Goal: Task Accomplishment & Management: Manage account settings

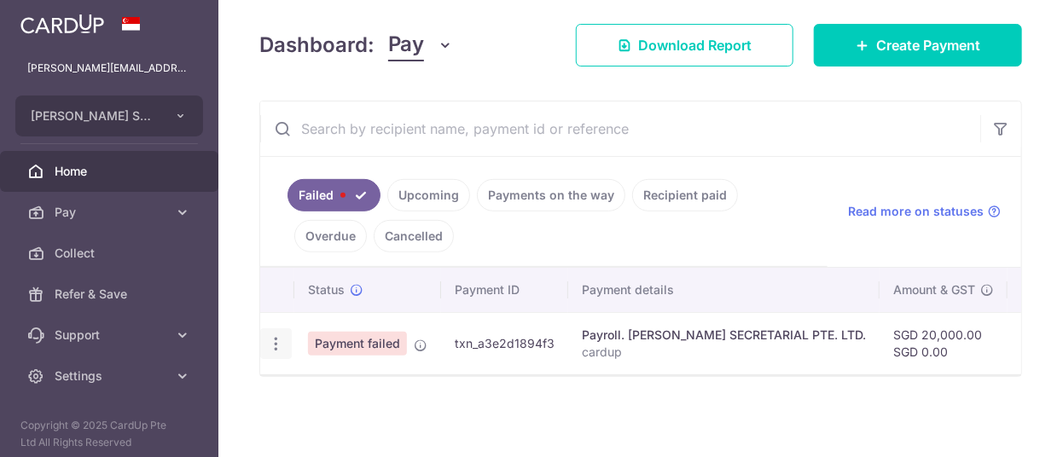
click at [271, 344] on icon "button" at bounding box center [276, 344] width 18 height 18
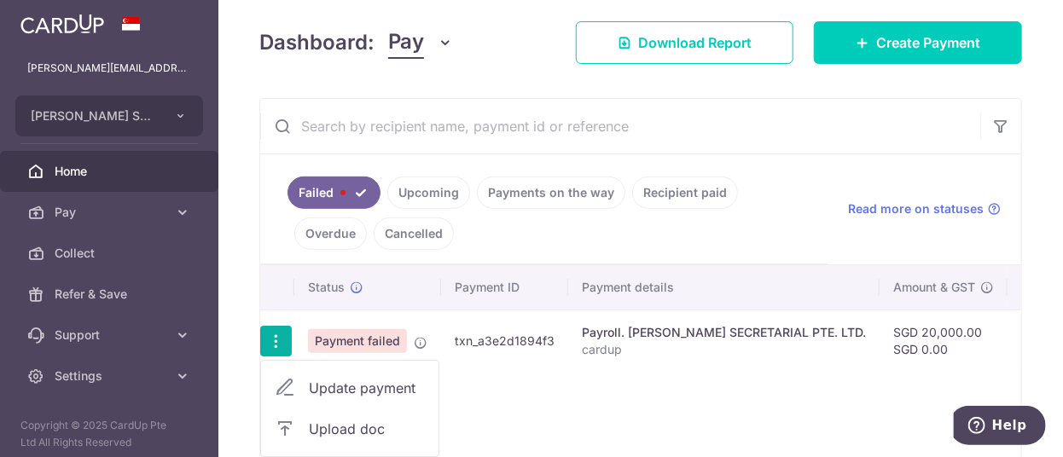
click at [345, 387] on span "Update payment" at bounding box center [367, 388] width 116 height 20
radio input "true"
type input "20,000.00"
type input "cardup"
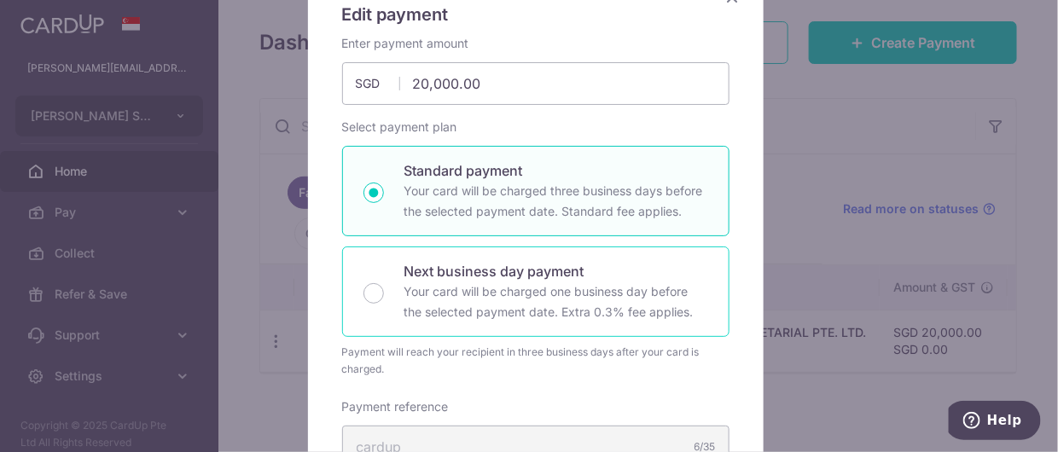
scroll to position [28, 0]
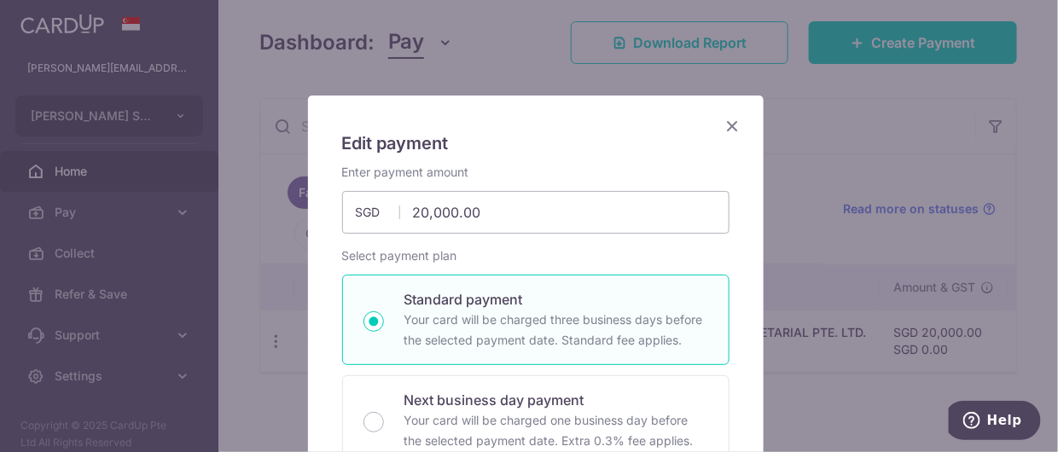
click at [728, 123] on icon "Close" at bounding box center [732, 125] width 20 height 21
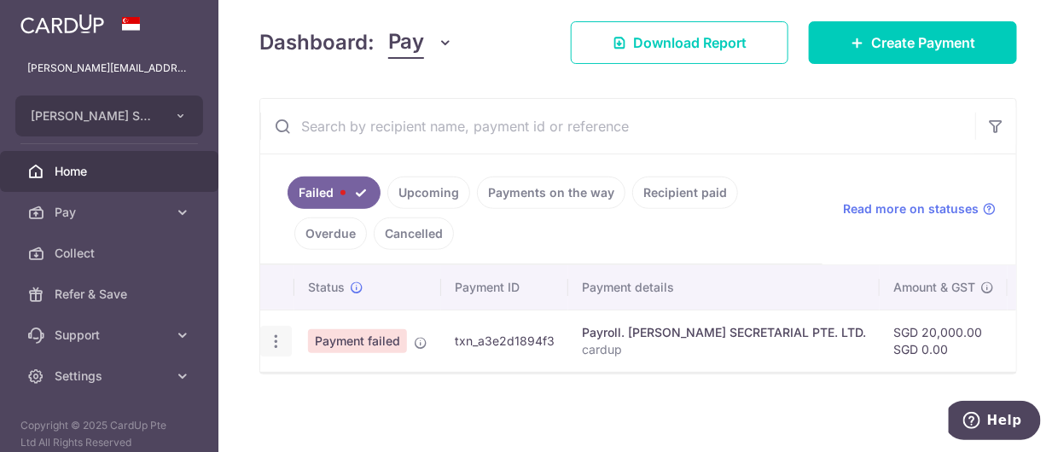
click at [278, 337] on icon "button" at bounding box center [276, 342] width 18 height 18
click at [344, 380] on span "Update payment" at bounding box center [367, 388] width 116 height 20
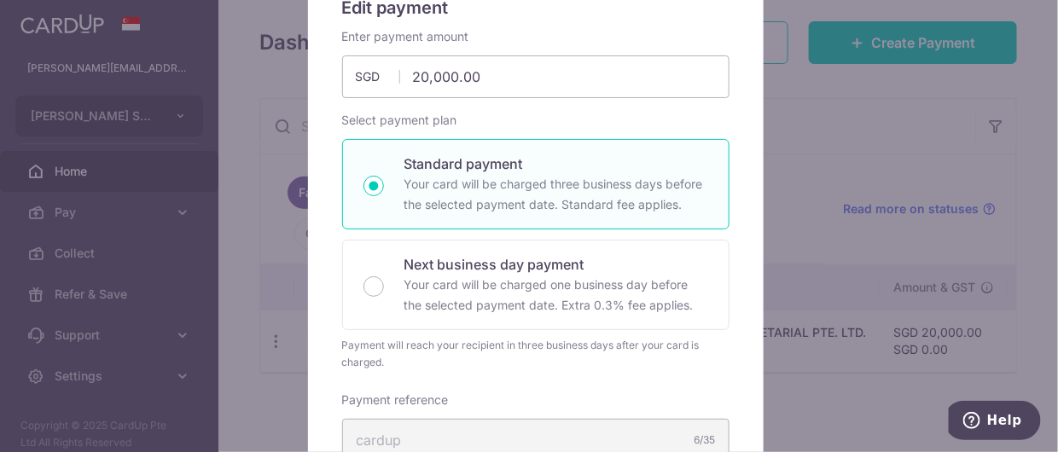
scroll to position [171, 0]
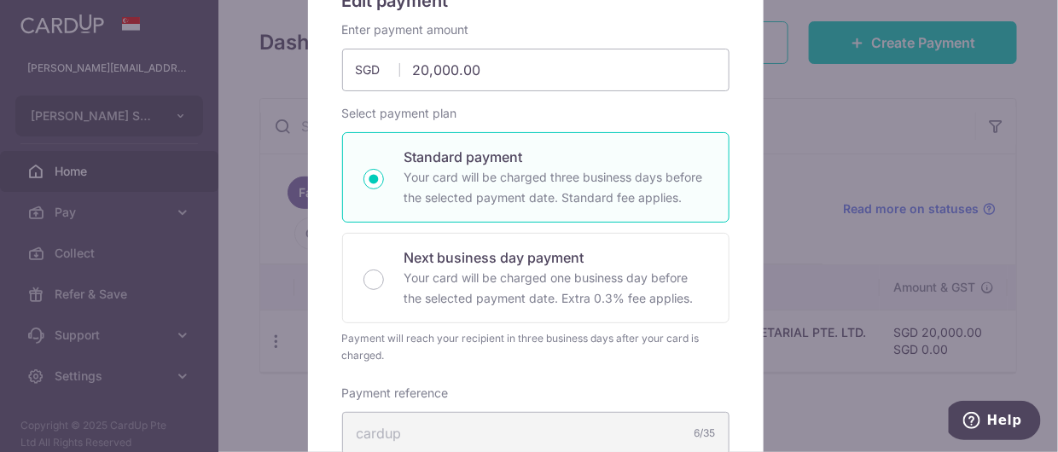
click at [485, 169] on p "Your card will be charged three business days before the selected payment date.…" at bounding box center [556, 187] width 304 height 41
click at [384, 169] on input "Standard payment Your card will be charged three business days before the selec…" at bounding box center [373, 179] width 20 height 20
click at [367, 183] on input "Standard payment Your card will be charged three business days before the selec…" at bounding box center [373, 179] width 20 height 20
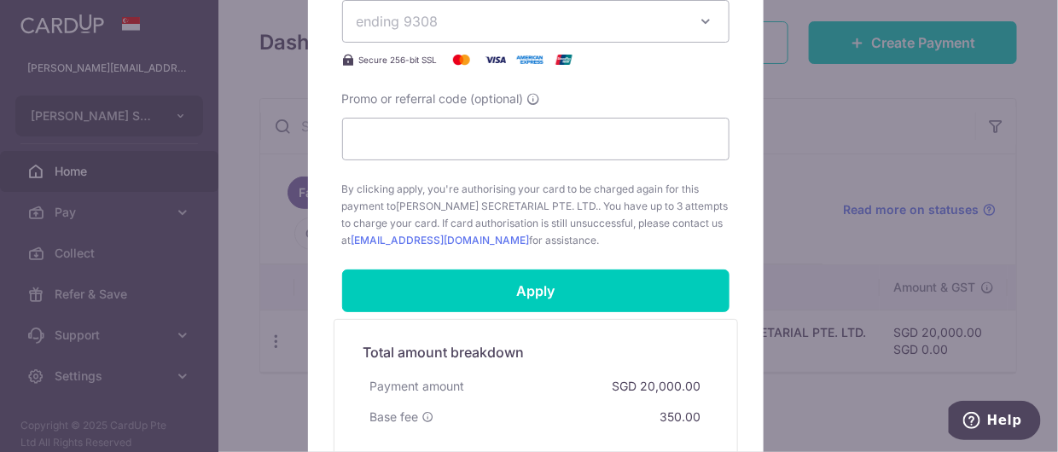
scroll to position [853, 0]
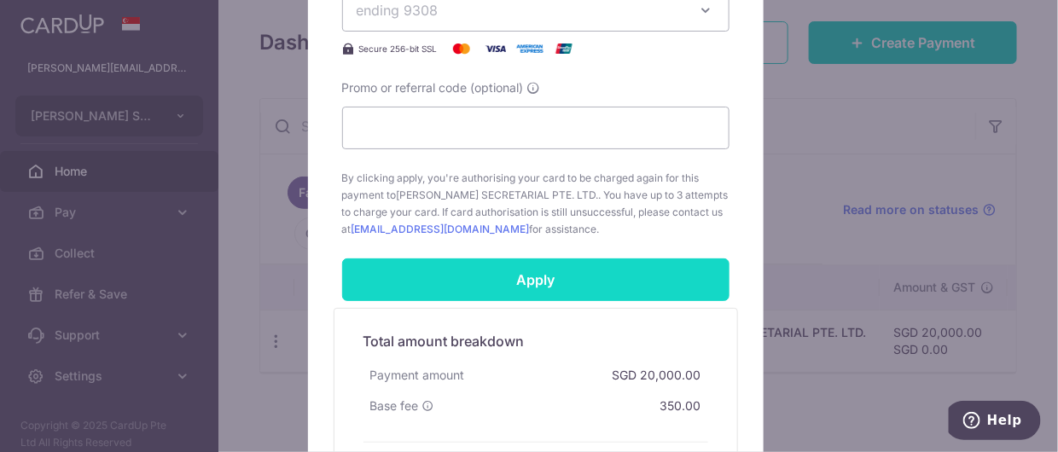
click at [503, 275] on input "Apply" at bounding box center [535, 279] width 387 height 43
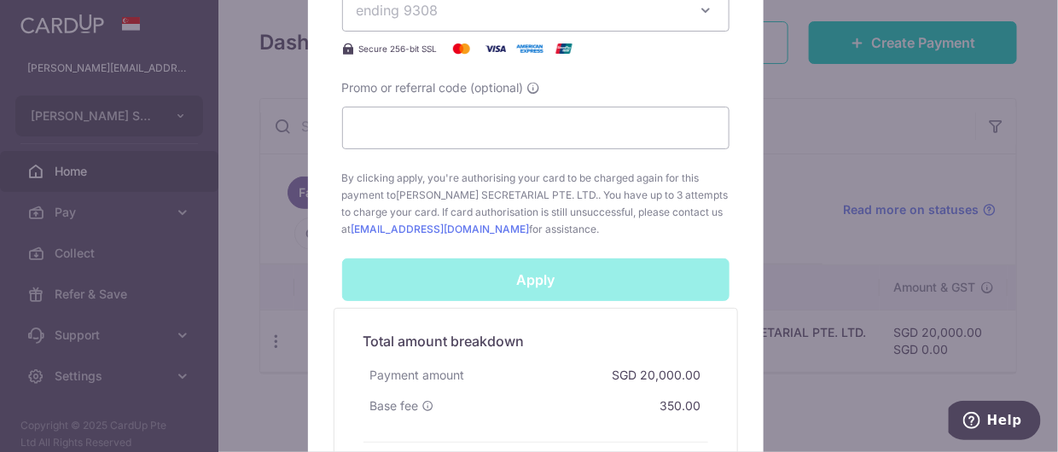
click at [875, 206] on div "Edit payment By clicking apply, you will make changes to all payments to L C LE…" at bounding box center [529, 226] width 1058 height 452
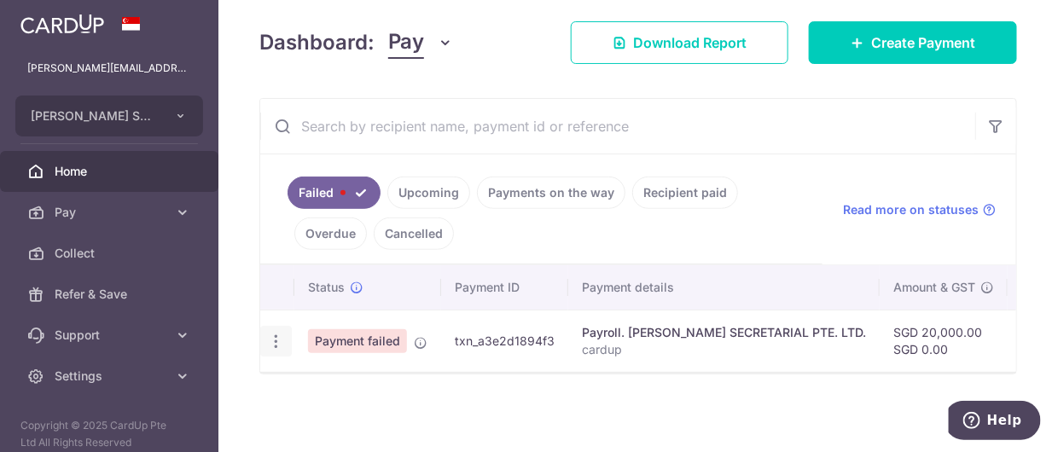
click at [276, 333] on icon "button" at bounding box center [276, 342] width 18 height 18
click at [358, 380] on span "Update payment" at bounding box center [367, 388] width 116 height 20
radio input "true"
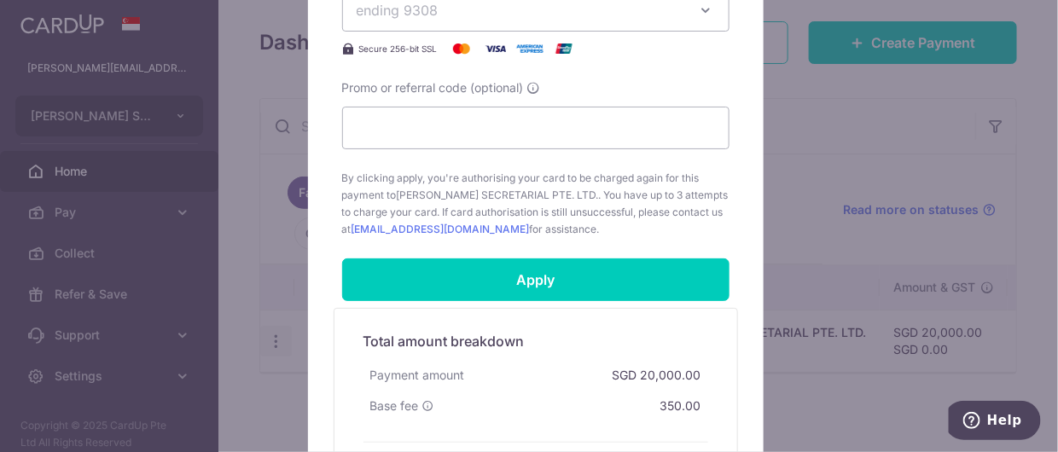
scroll to position [0, 0]
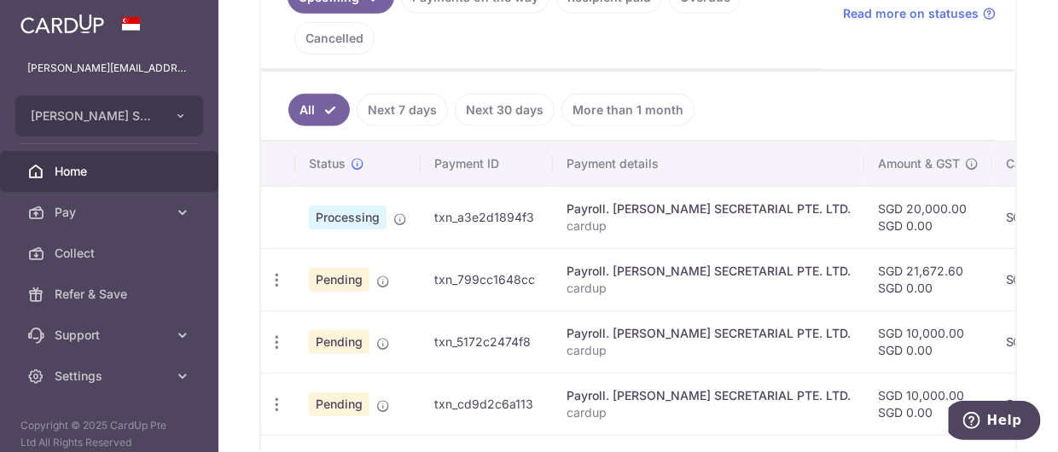
scroll to position [447, 0]
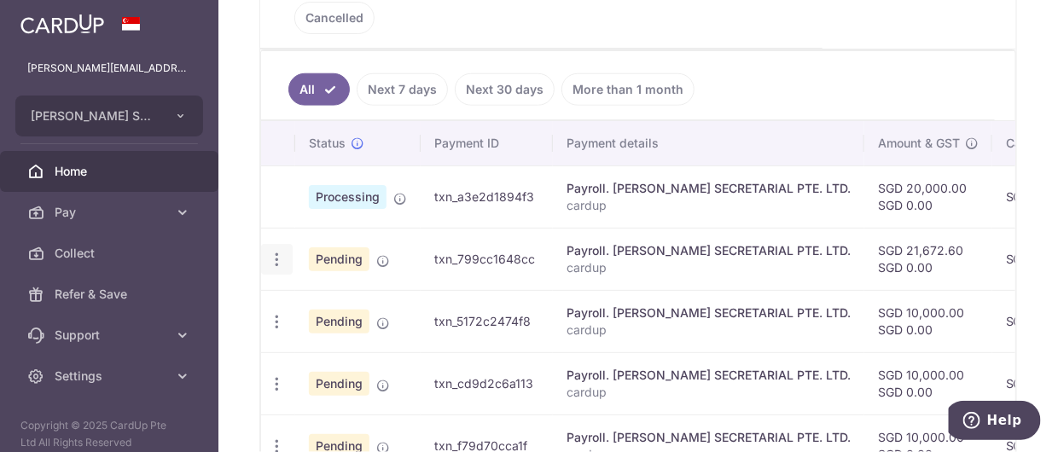
click at [276, 251] on icon "button" at bounding box center [277, 260] width 18 height 18
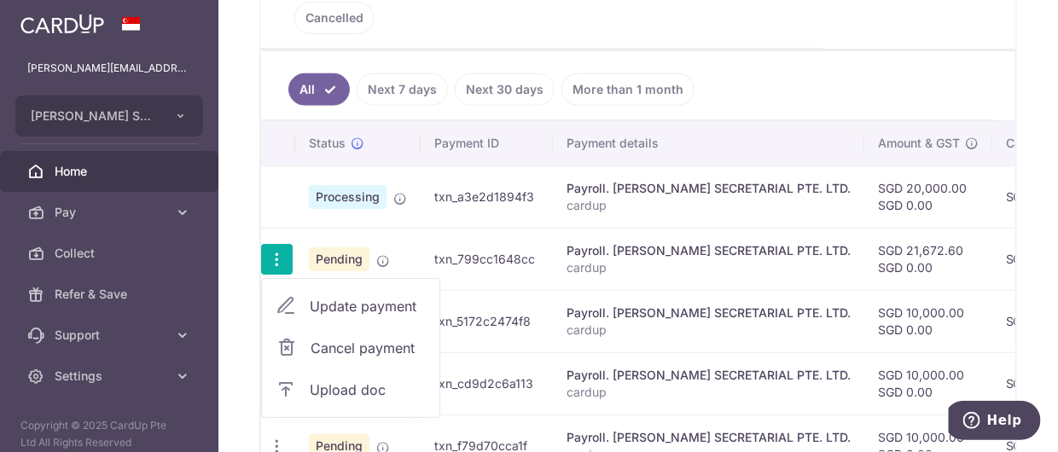
click at [347, 304] on span "Update payment" at bounding box center [368, 306] width 116 height 20
radio input "true"
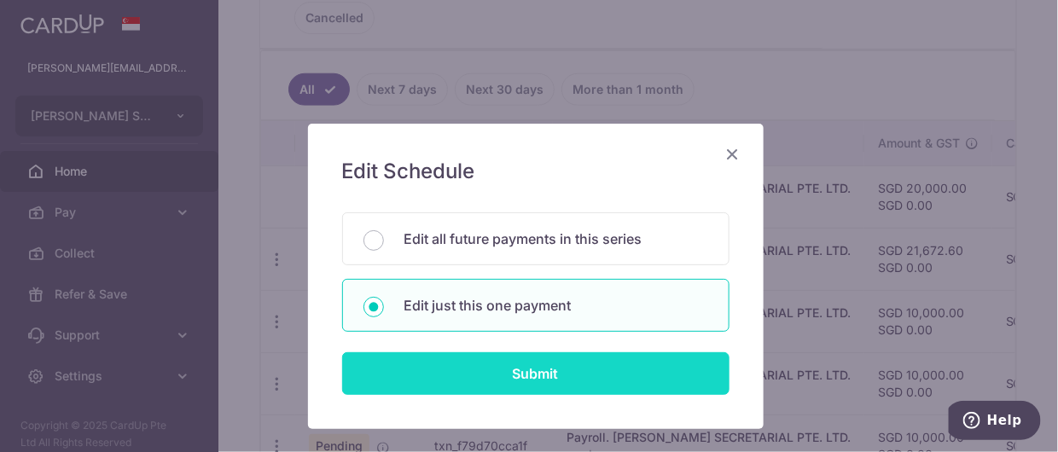
click at [449, 367] on input "Submit" at bounding box center [535, 373] width 387 height 43
radio input "true"
type input "21,672.60"
type input "22/09/2025"
type input "cardup"
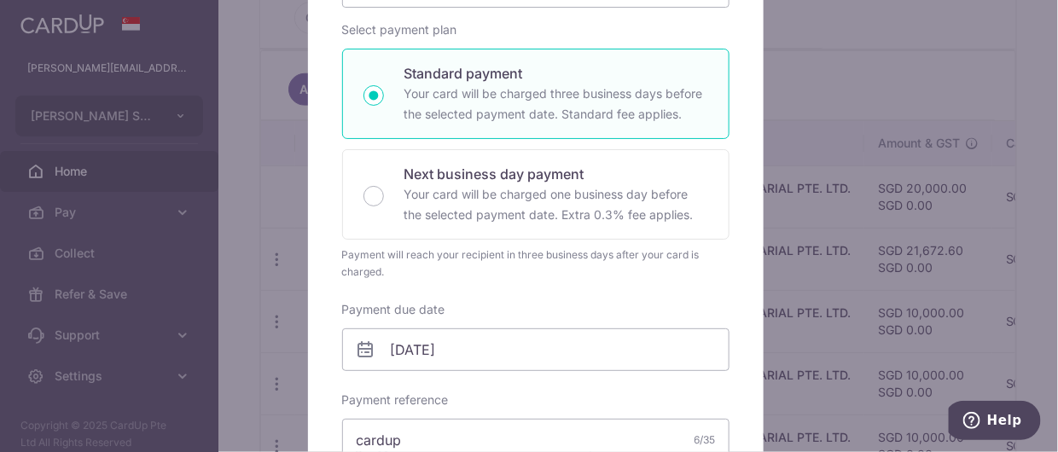
scroll to position [256, 0]
click at [485, 349] on input "22/09/2025" at bounding box center [535, 348] width 387 height 43
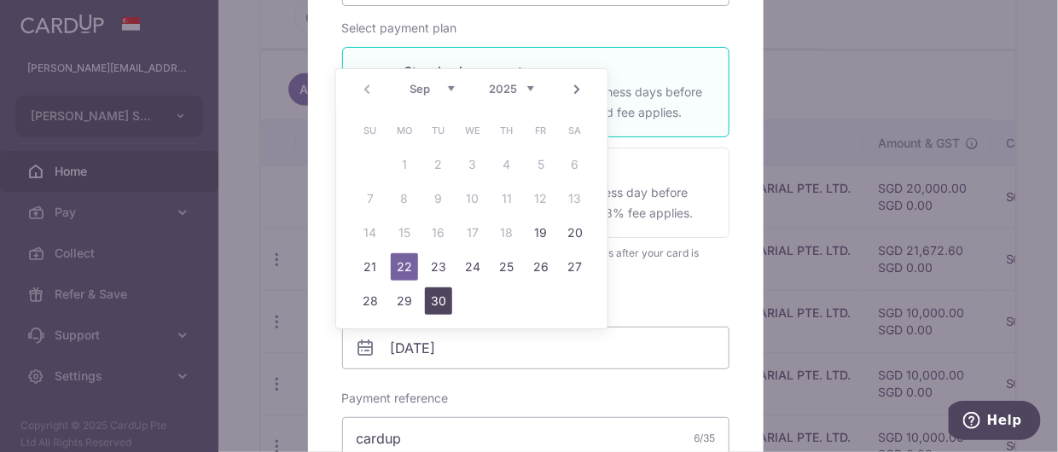
click at [436, 299] on link "30" at bounding box center [438, 300] width 27 height 27
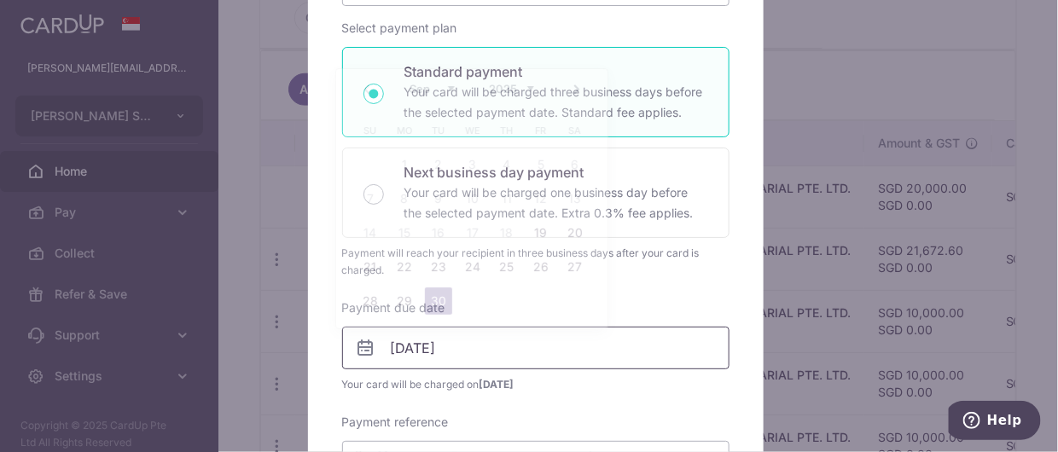
click at [473, 353] on input "30/09/2025" at bounding box center [535, 348] width 387 height 43
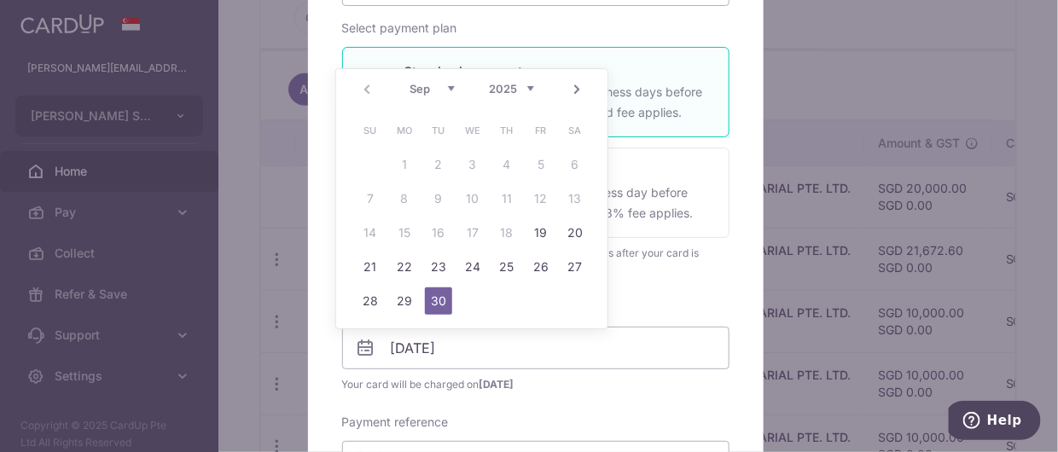
click at [579, 90] on link "Next" at bounding box center [576, 89] width 20 height 20
click at [508, 165] on link "2" at bounding box center [506, 164] width 27 height 27
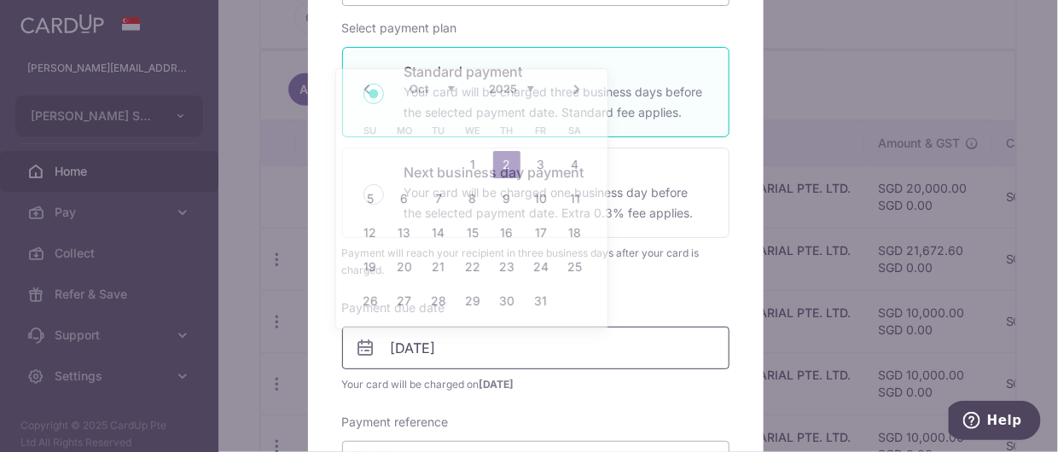
click at [492, 339] on input "02/10/2025" at bounding box center [535, 348] width 387 height 43
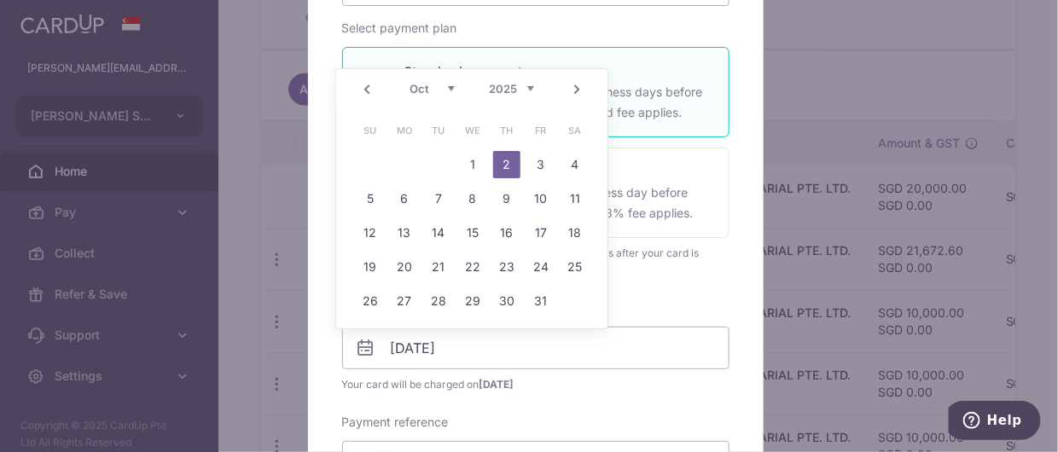
click at [365, 87] on link "Prev" at bounding box center [367, 89] width 20 height 20
click at [436, 291] on link "30" at bounding box center [438, 300] width 27 height 27
type input "30/09/2025"
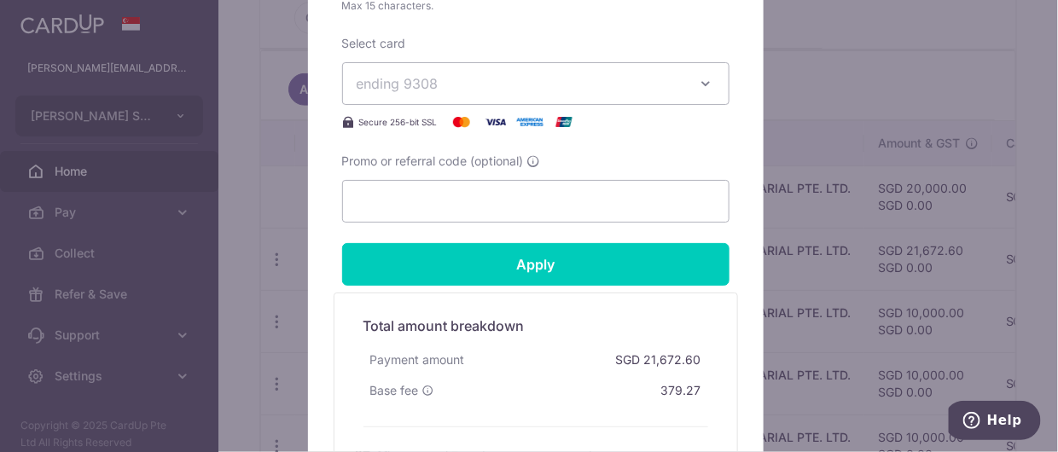
scroll to position [1024, 0]
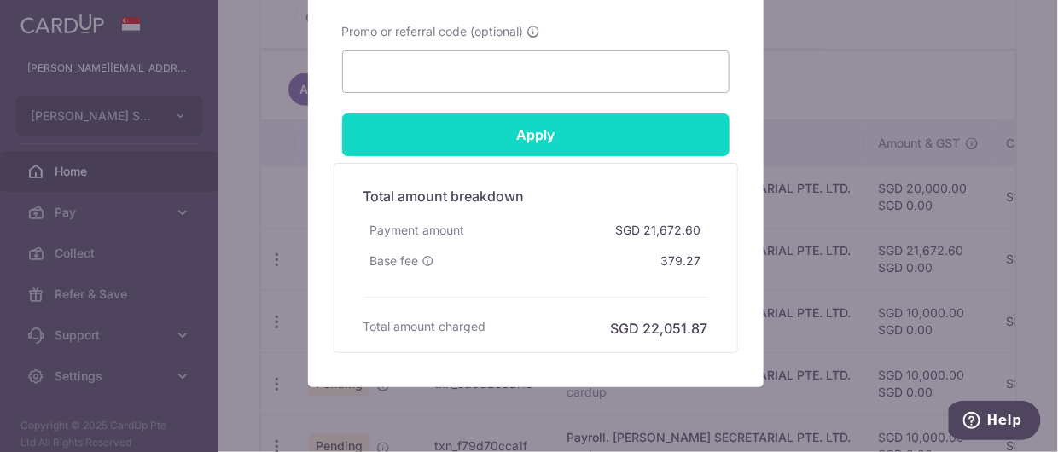
click at [510, 130] on input "Apply" at bounding box center [535, 134] width 387 height 43
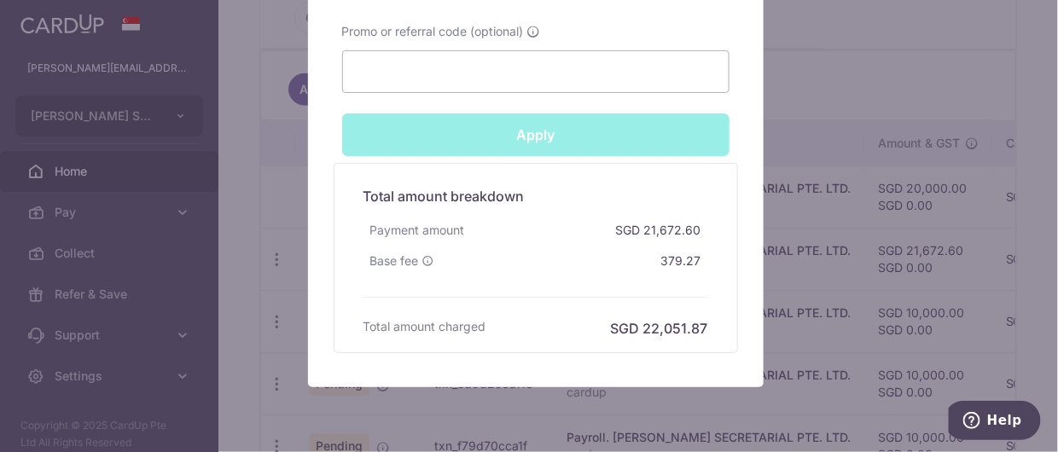
type input "Successfully Applied"
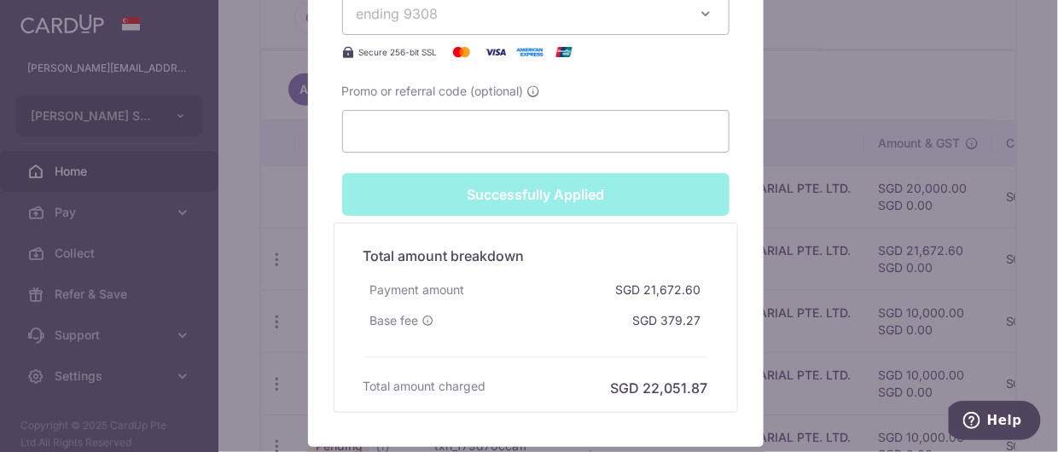
scroll to position [1082, 0]
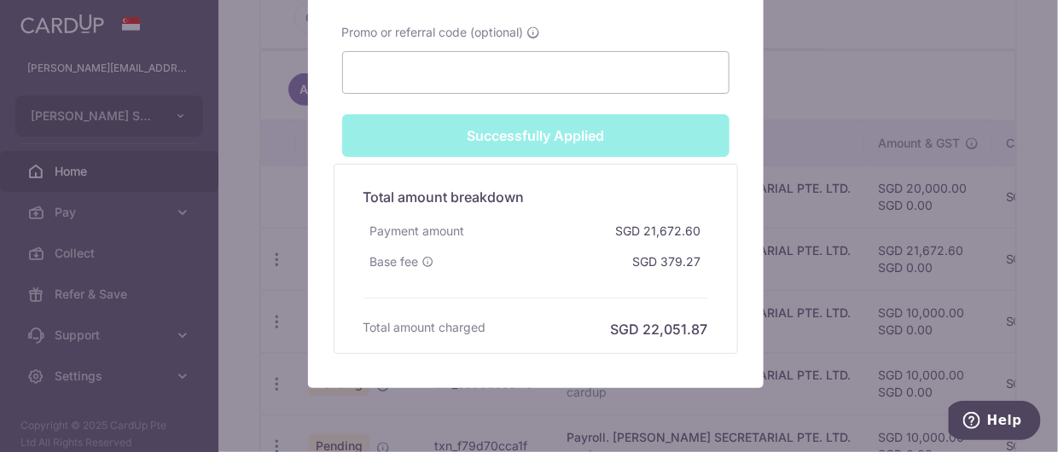
click at [250, 201] on div "Edit payment By clicking apply, you will make changes to all payments to L C LE…" at bounding box center [529, 226] width 1058 height 452
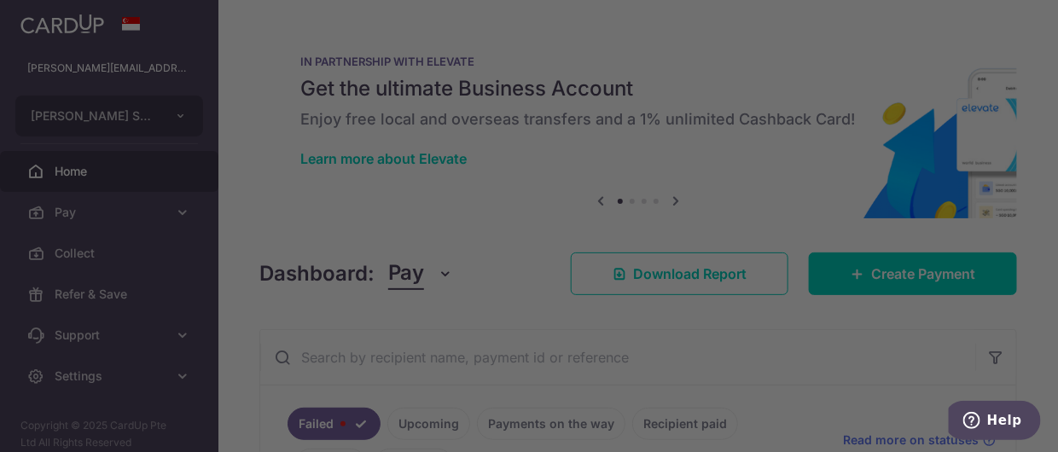
click at [102, 376] on div at bounding box center [534, 228] width 1068 height 456
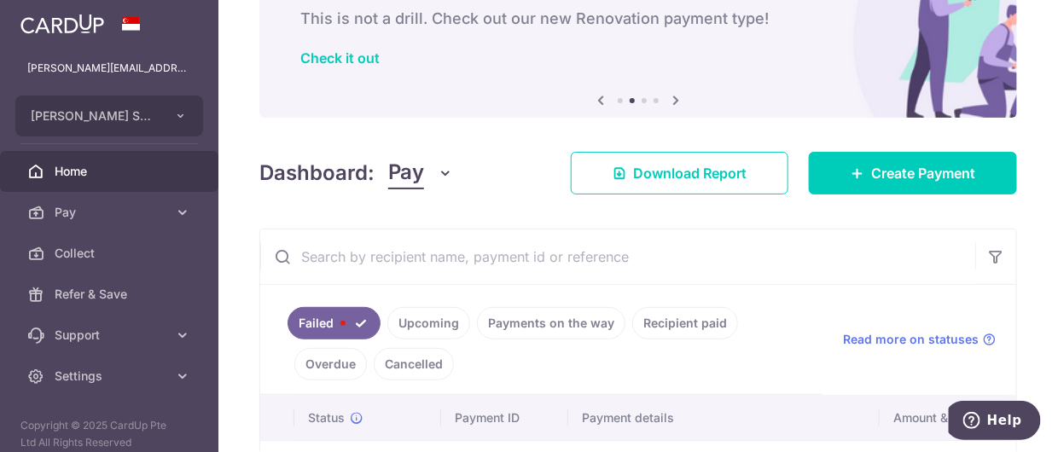
scroll to position [237, 0]
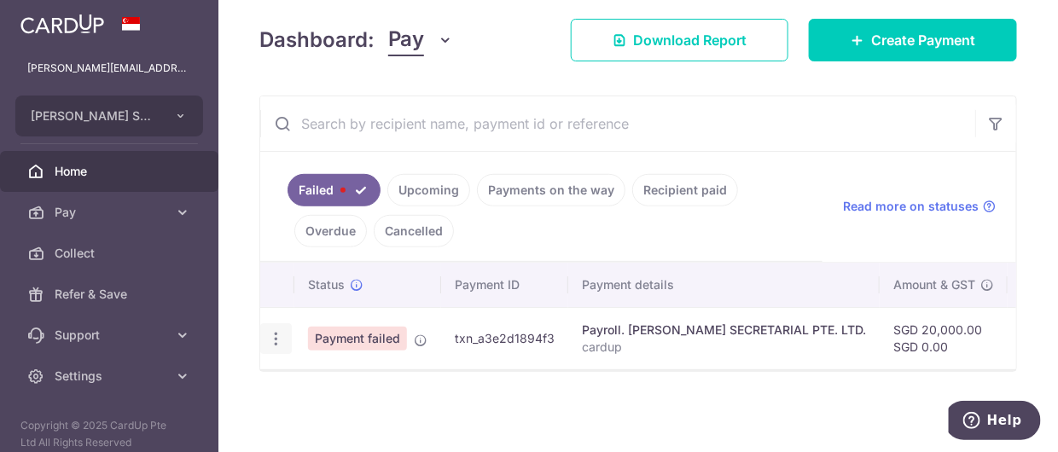
click at [278, 334] on icon "button" at bounding box center [276, 339] width 18 height 18
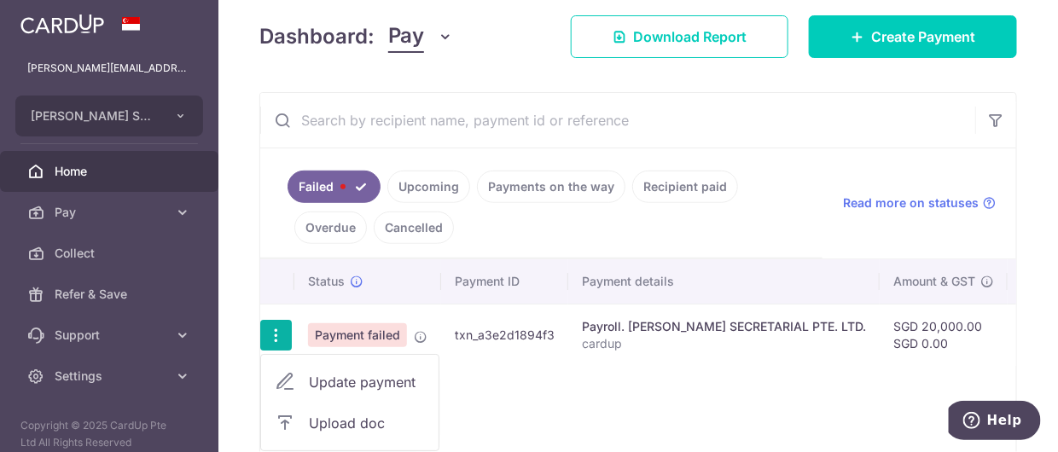
click at [335, 377] on span "Update payment" at bounding box center [367, 382] width 116 height 20
radio input "true"
type input "20,000.00"
type input "cardup"
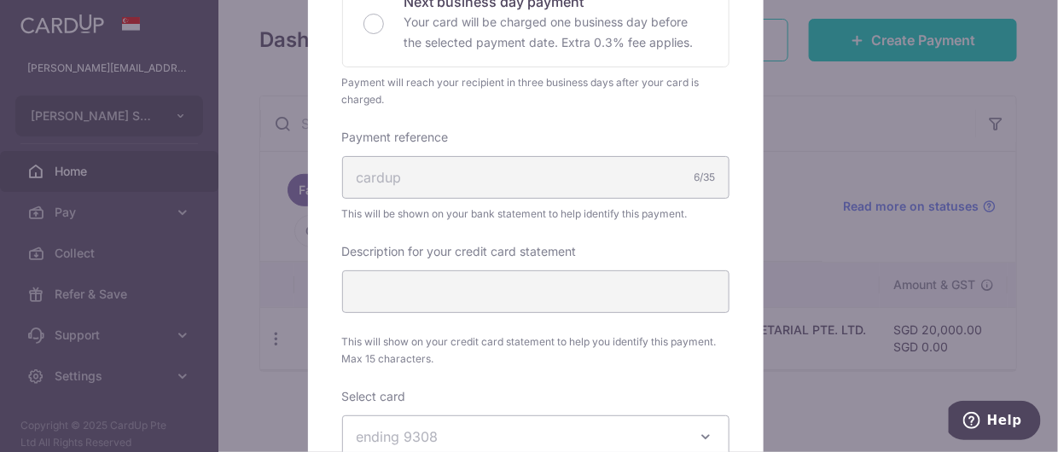
scroll to position [853, 0]
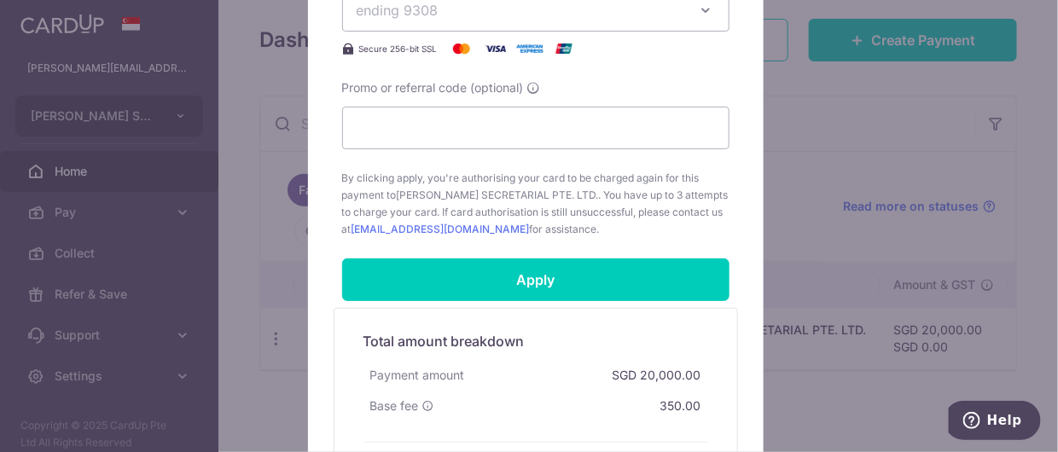
click at [232, 239] on div "Edit payment By clicking apply, you will make changes to all payments to L C LE…" at bounding box center [529, 226] width 1058 height 452
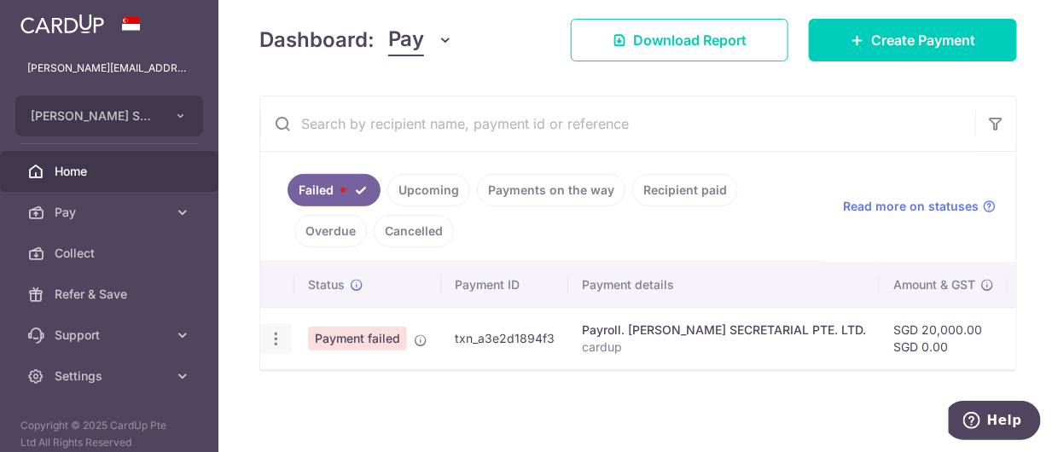
click at [273, 339] on icon "button" at bounding box center [276, 339] width 18 height 18
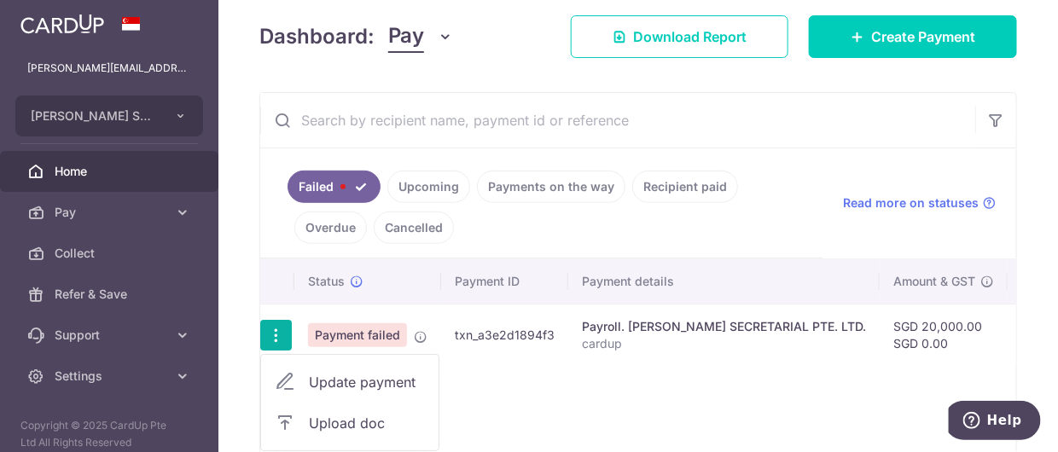
click at [557, 405] on div "Status Payment ID Payment details Amount & GST CardUp fee Total amt. Charge dat…" at bounding box center [638, 361] width 756 height 204
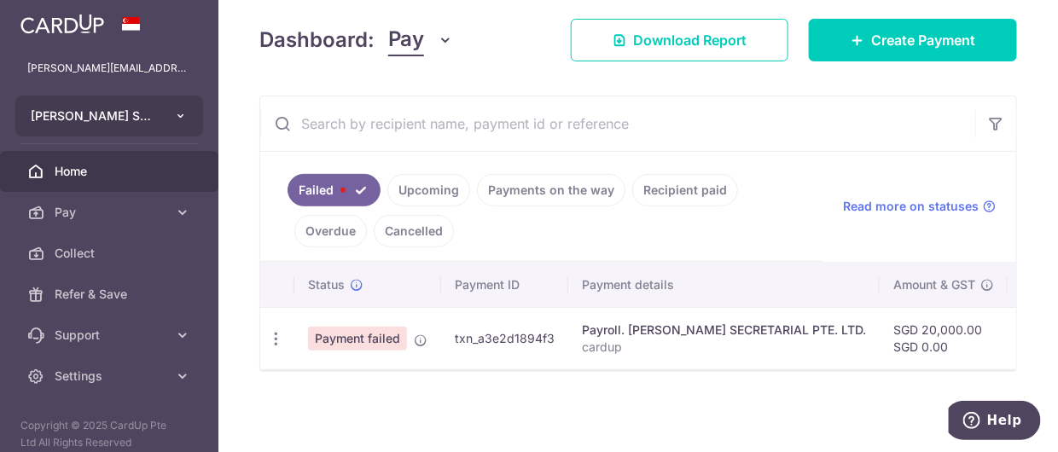
click at [140, 125] on button "L C LEE SECRETARIAL PTE. LTD." at bounding box center [109, 116] width 188 height 41
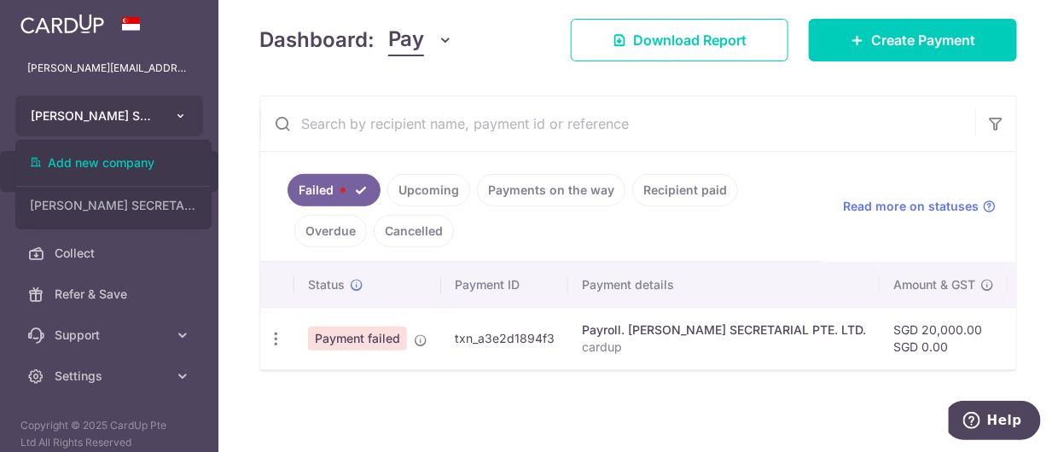
click at [140, 125] on button "L C LEE SECRETARIAL PTE. LTD." at bounding box center [109, 116] width 188 height 41
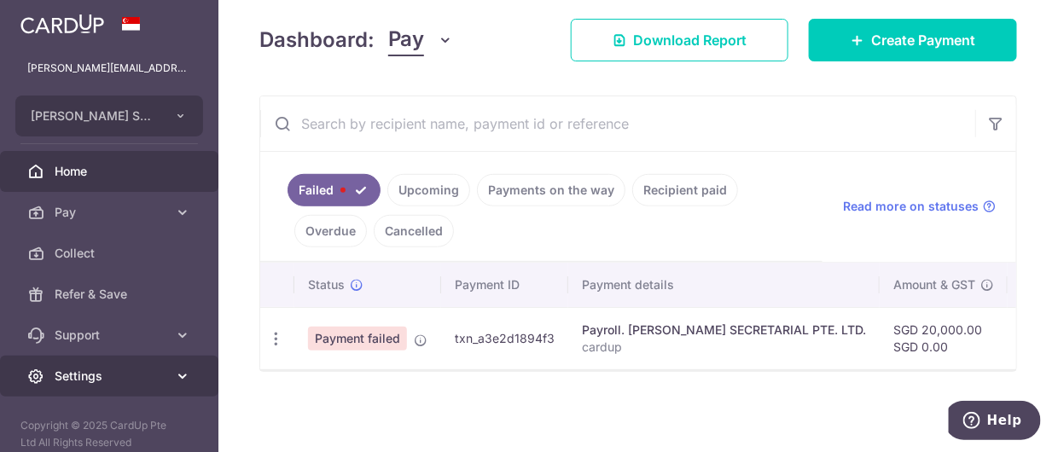
click at [74, 374] on span "Settings" at bounding box center [111, 376] width 113 height 17
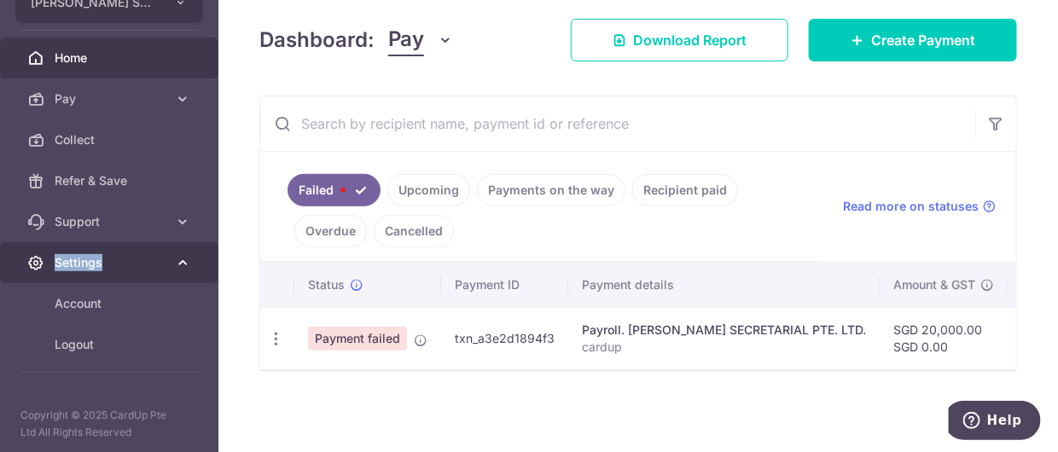
scroll to position [115, 0]
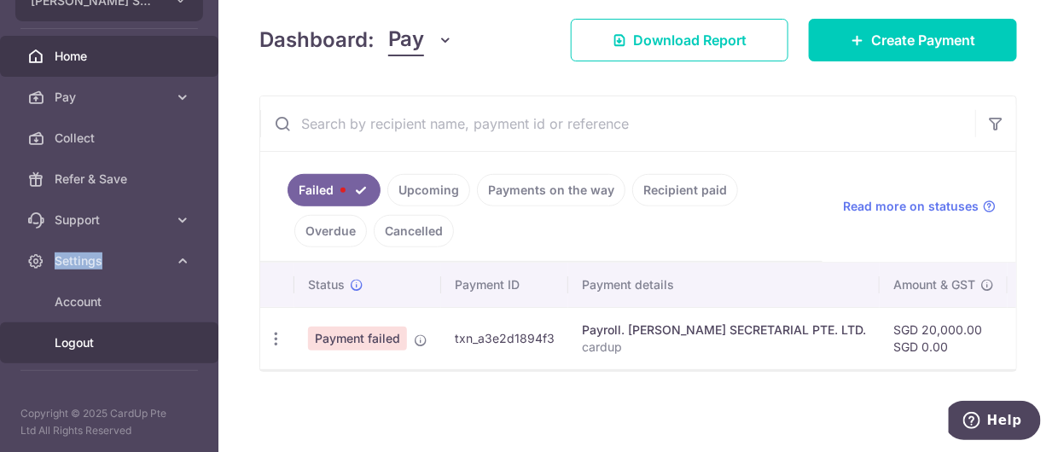
click at [95, 340] on span "Logout" at bounding box center [111, 342] width 113 height 17
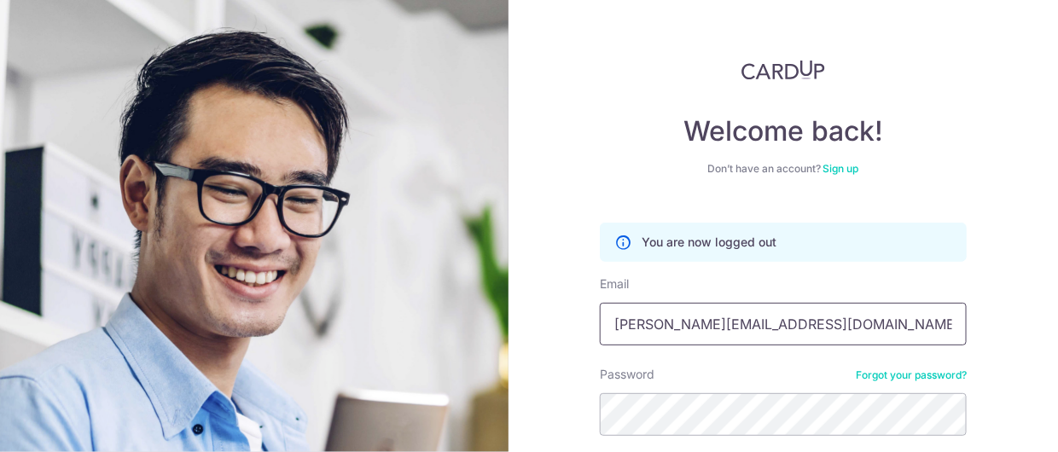
click at [725, 322] on input "[PERSON_NAME][EMAIL_ADDRESS][DOMAIN_NAME]" at bounding box center [783, 324] width 367 height 43
type input "eileen.lee@bllee.com.sg"
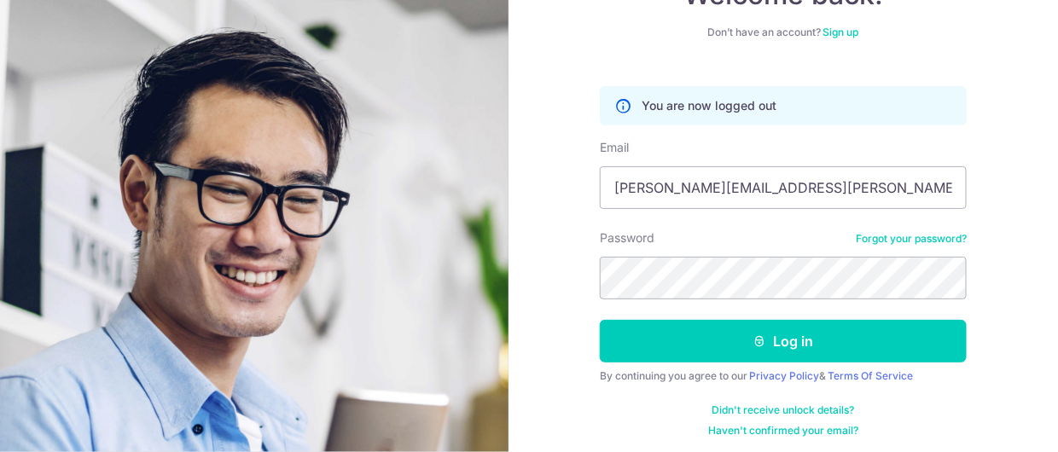
scroll to position [141, 0]
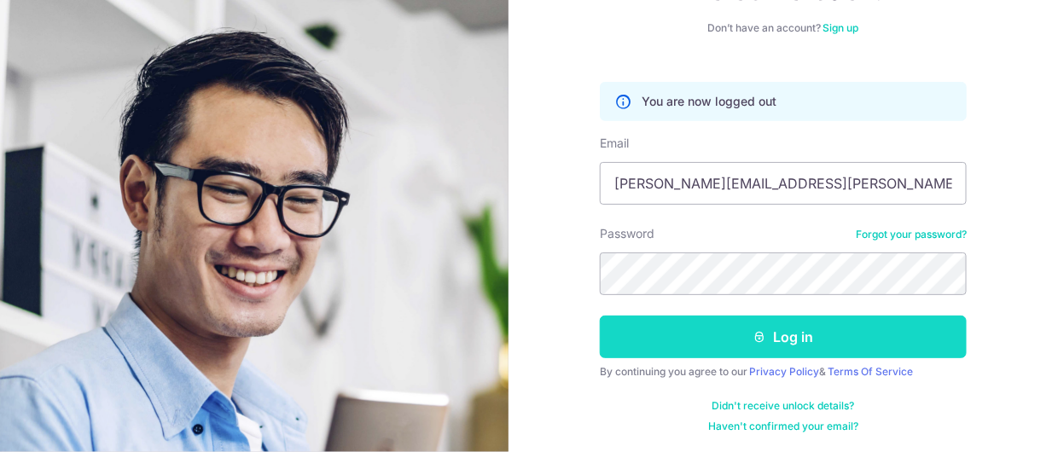
click at [775, 335] on button "Log in" at bounding box center [783, 337] width 367 height 43
